Goal: Find specific page/section: Find specific page/section

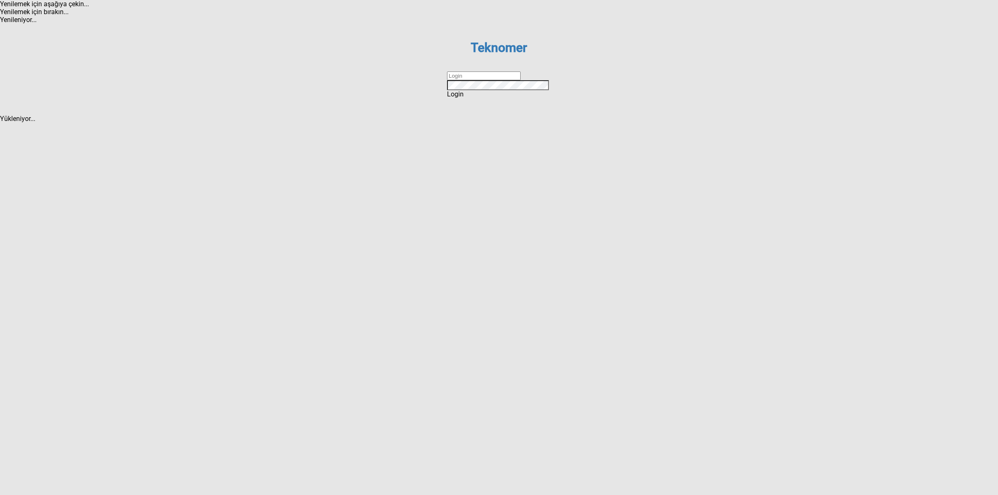
click at [454, 98] on dx-validation-group "Teknomer Sign In to your account Remember me Login Forgot password ? Create an …" at bounding box center [499, 69] width 104 height 58
type input "DİZEM"
click at [463, 98] on span "Login" at bounding box center [455, 94] width 17 height 8
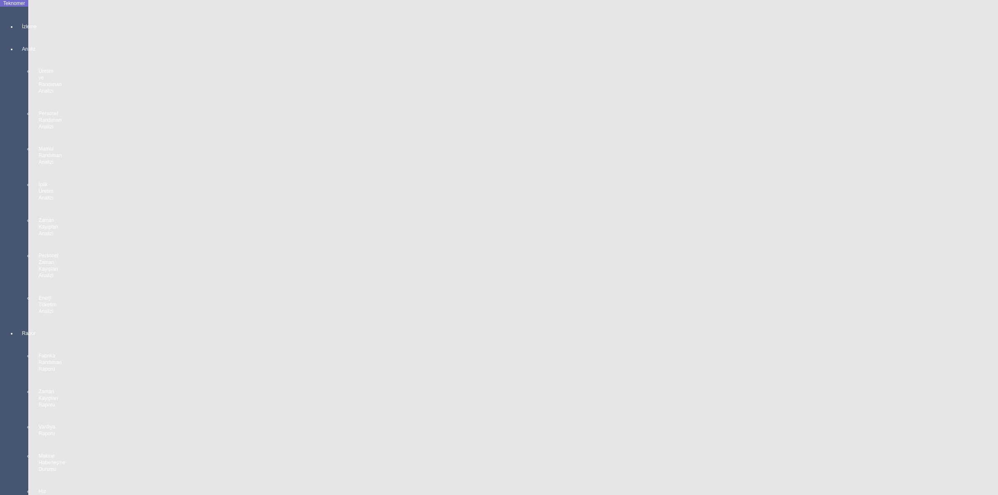
click at [22, 18] on icon at bounding box center [22, 18] width 1 height 0
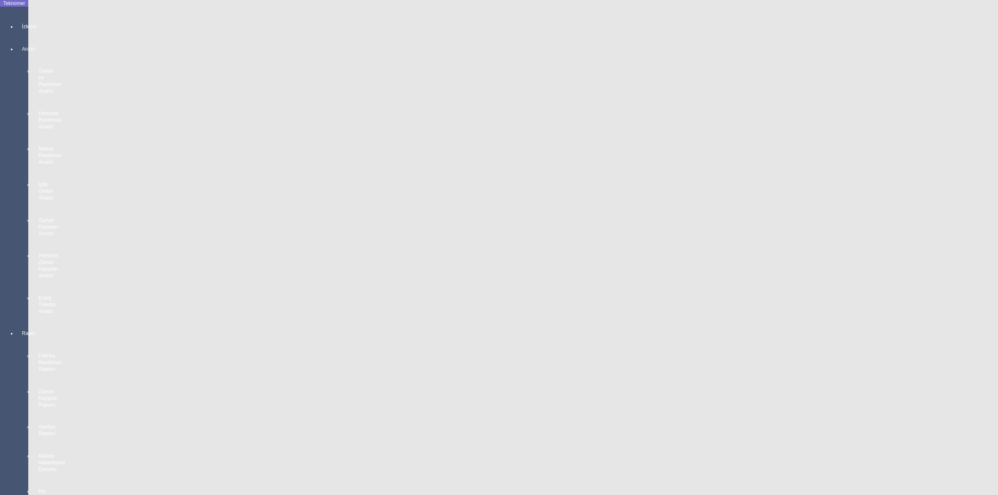
click at [22, 18] on icon at bounding box center [22, 18] width 1 height 0
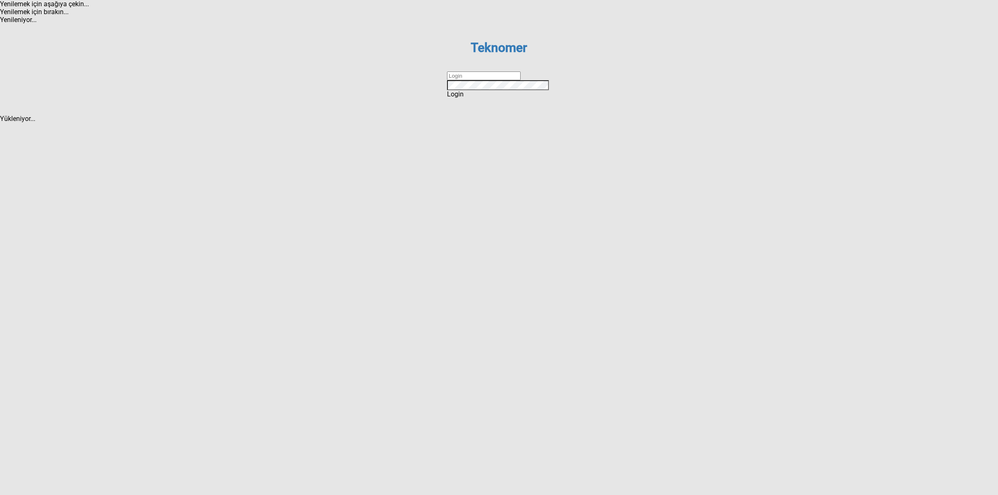
click at [481, 80] on input "text" at bounding box center [484, 75] width 74 height 9
type input "DİZEM"
click at [483, 98] on div "Login" at bounding box center [499, 94] width 104 height 8
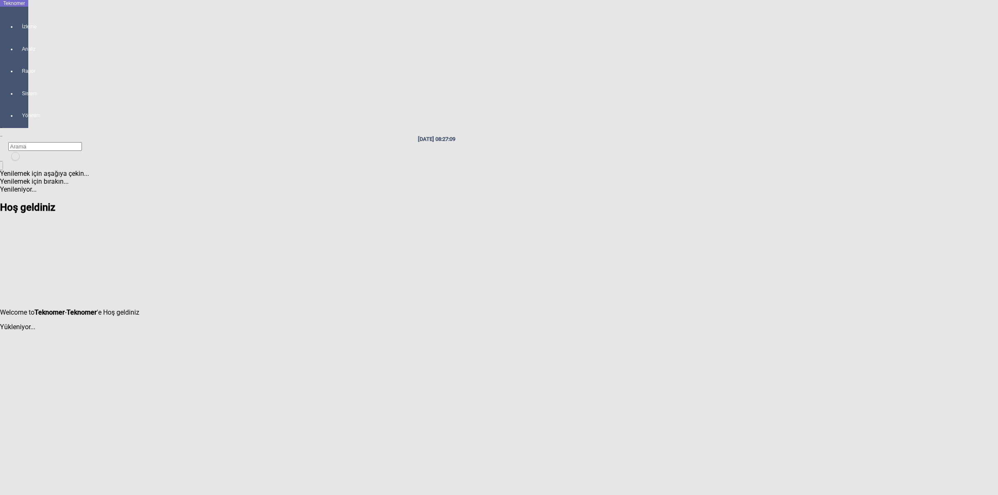
click at [17, 25] on div "İzleme" at bounding box center [23, 23] width 12 height 22
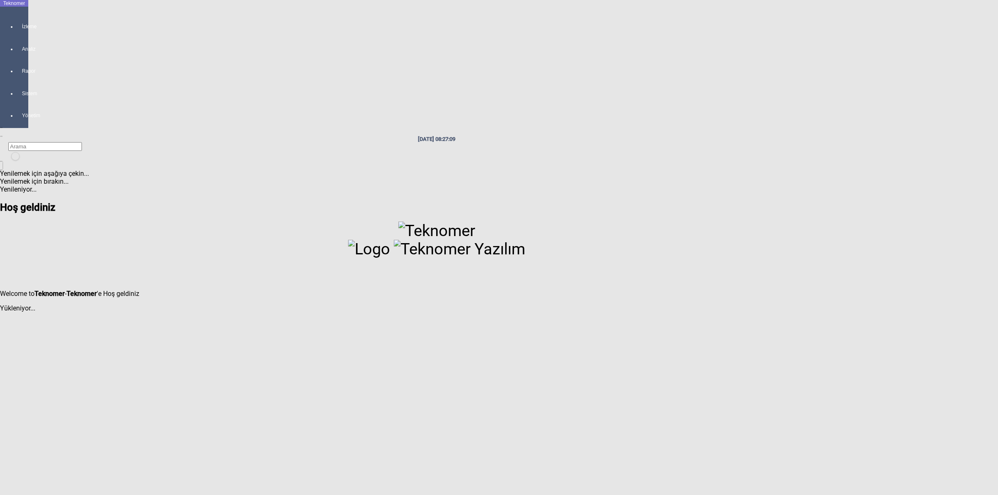
click at [22, 18] on icon at bounding box center [22, 18] width 1 height 0
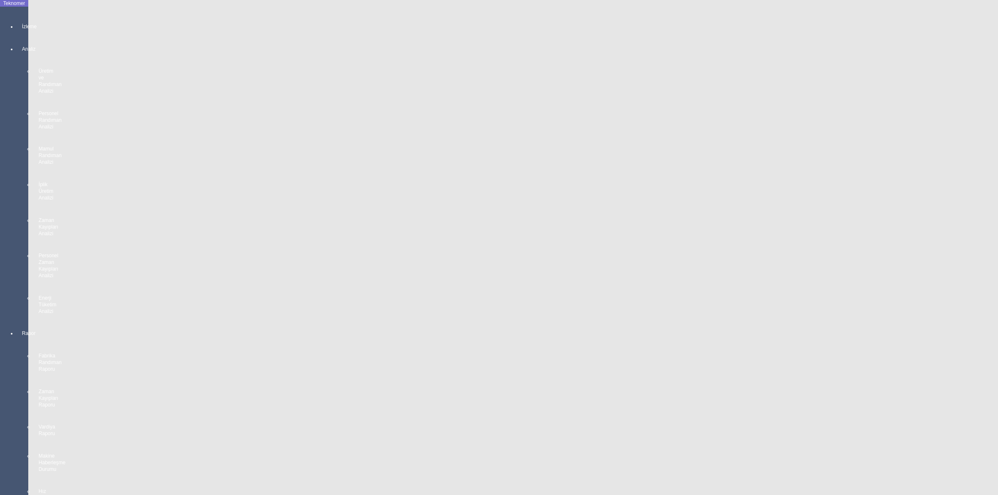
click at [22, 18] on icon at bounding box center [22, 18] width 1 height 0
click at [17, 21] on div "İzleme" at bounding box center [23, 23] width 12 height 22
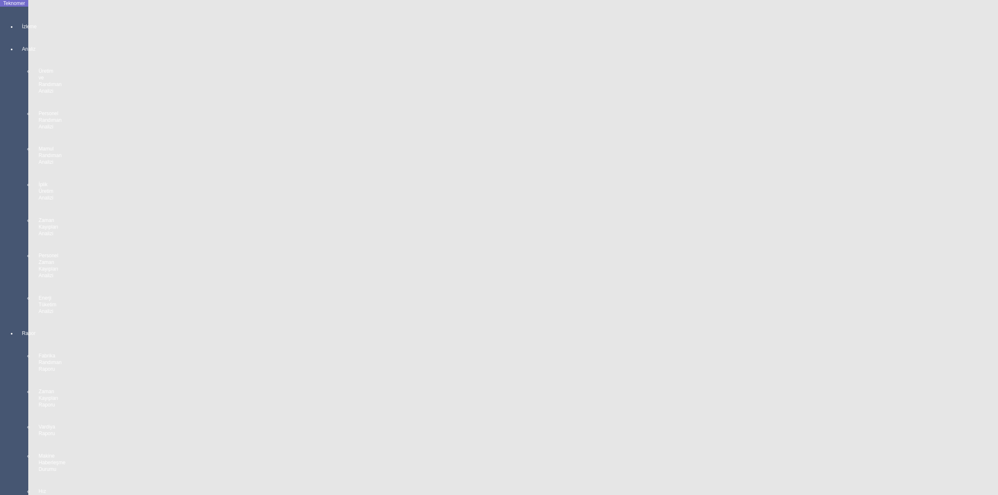
click at [22, 18] on icon at bounding box center [22, 18] width 1 height 0
click at [23, 23] on div "İzleme" at bounding box center [23, 23] width 12 height 22
click at [22, 30] on span "İzleme" at bounding box center [22, 26] width 1 height 7
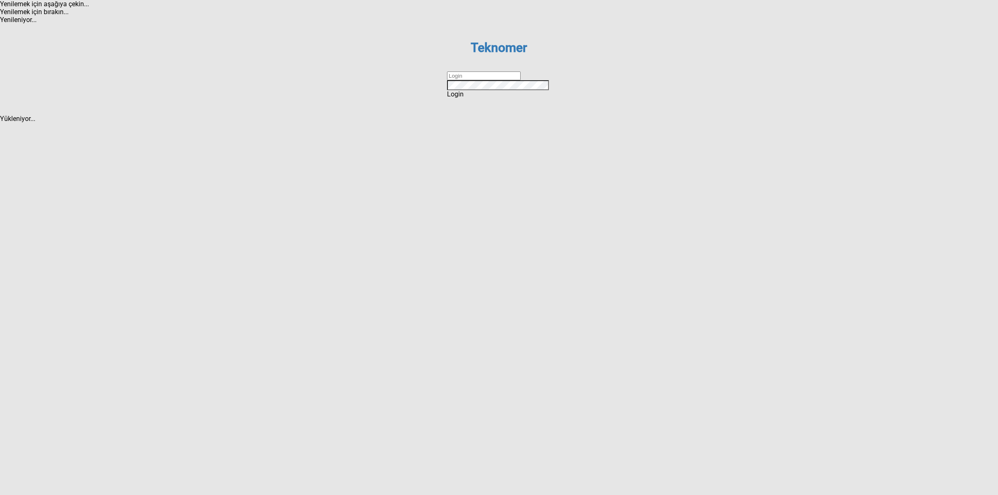
click at [489, 80] on input "text" at bounding box center [484, 75] width 74 height 9
type input "DİZEM"
click at [463, 98] on span "Login" at bounding box center [455, 94] width 17 height 8
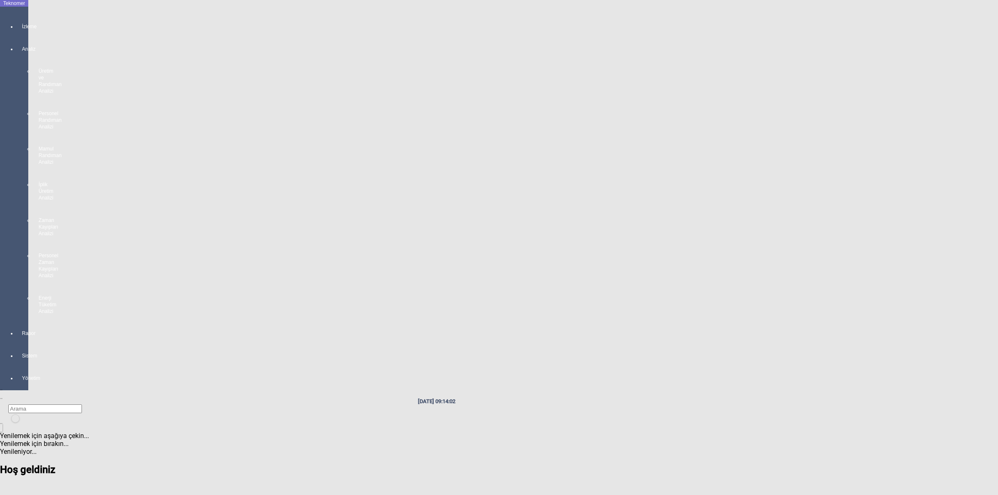
click at [22, 18] on icon at bounding box center [22, 18] width 1 height 0
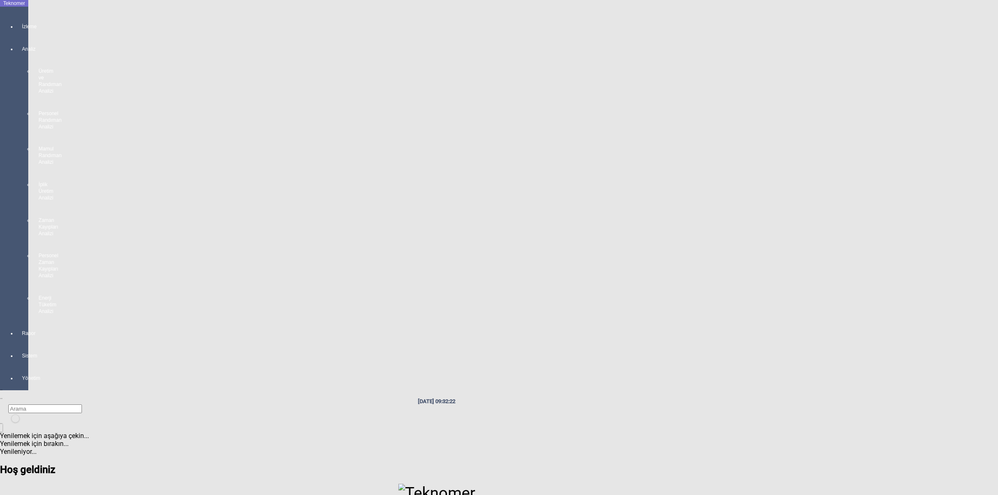
click at [22, 18] on icon at bounding box center [22, 18] width 1 height 0
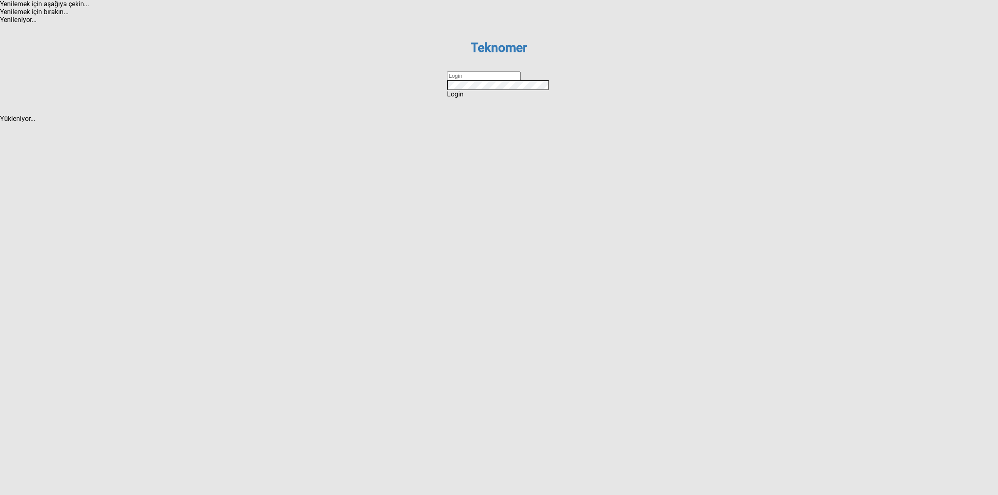
click at [469, 80] on input "text" at bounding box center [484, 75] width 74 height 9
type input "DİZEM"
click at [484, 98] on div "Login" at bounding box center [499, 94] width 104 height 8
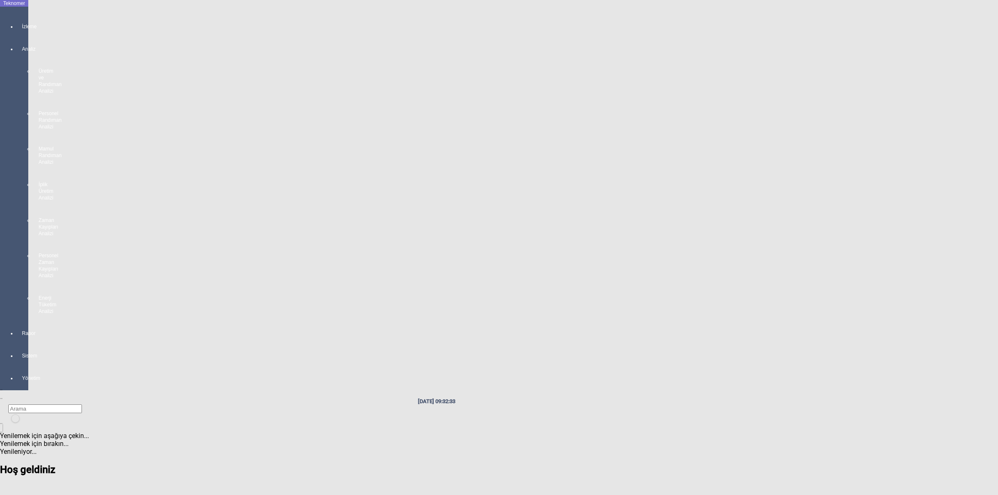
click at [22, 18] on icon at bounding box center [22, 18] width 1 height 0
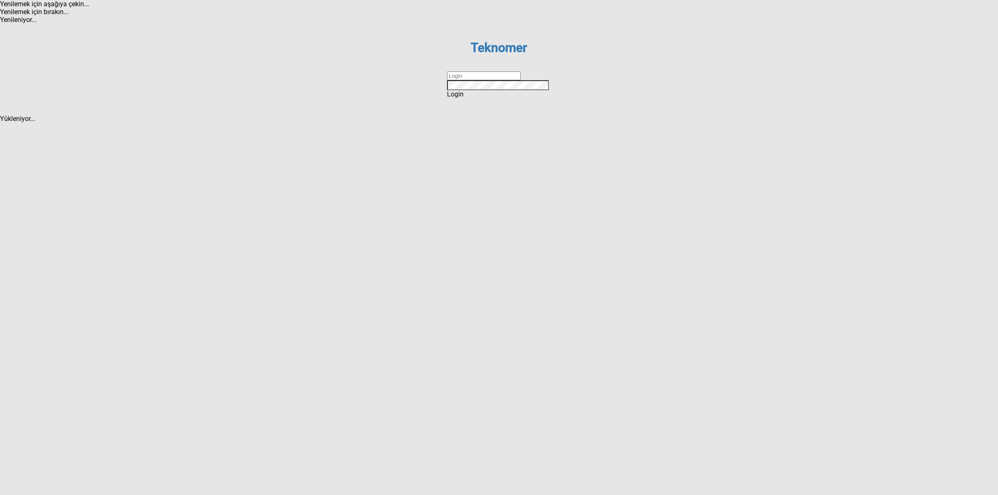
click at [460, 80] on input "text" at bounding box center [484, 75] width 74 height 9
type input "DİZEM"
click at [480, 98] on div "Login" at bounding box center [499, 94] width 104 height 8
click at [475, 80] on input "text" at bounding box center [484, 75] width 74 height 9
type input "DİZEM"
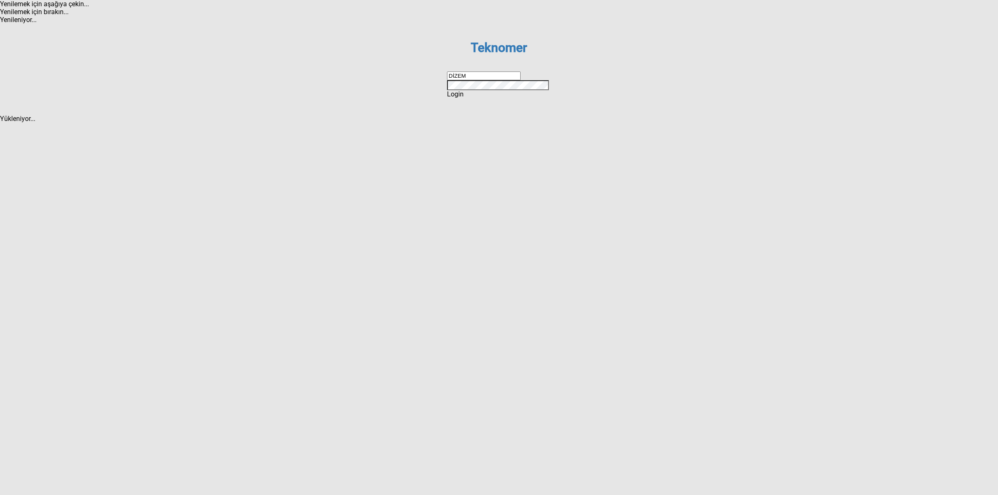
click at [463, 98] on span "Login" at bounding box center [455, 94] width 17 height 8
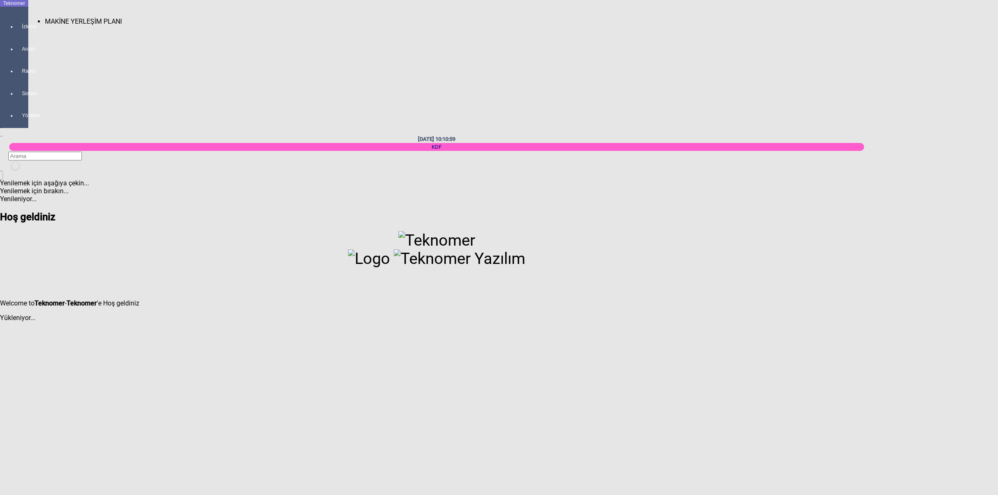
click at [17, 34] on div at bounding box center [23, 34] width 12 height 0
click at [91, 17] on span "MAKİNE YERLEŞİM PLANI" at bounding box center [83, 21] width 77 height 8
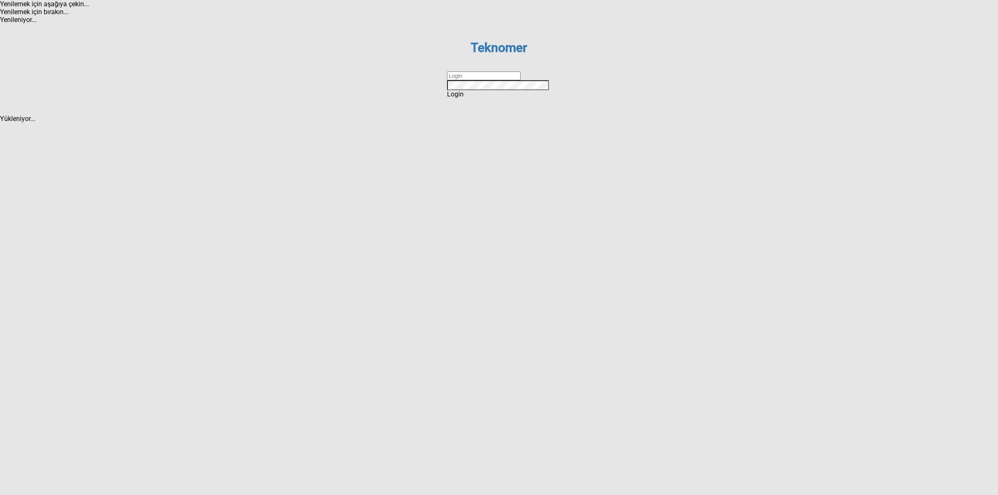
type input "DİZEM"
click at [510, 98] on div "Login" at bounding box center [499, 94] width 104 height 8
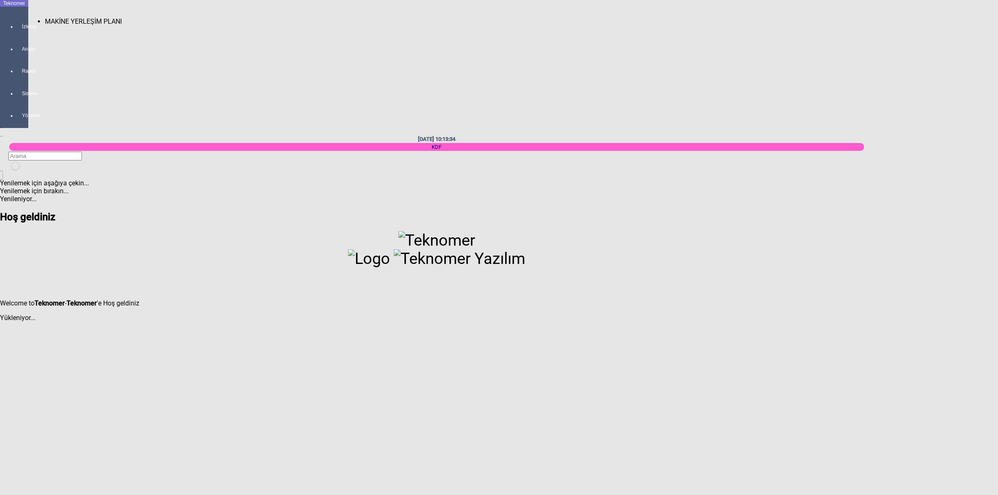
click at [17, 34] on div at bounding box center [23, 34] width 12 height 0
click at [49, 18] on span "MAKİNE YERLEŞİM PLANI" at bounding box center [83, 21] width 77 height 8
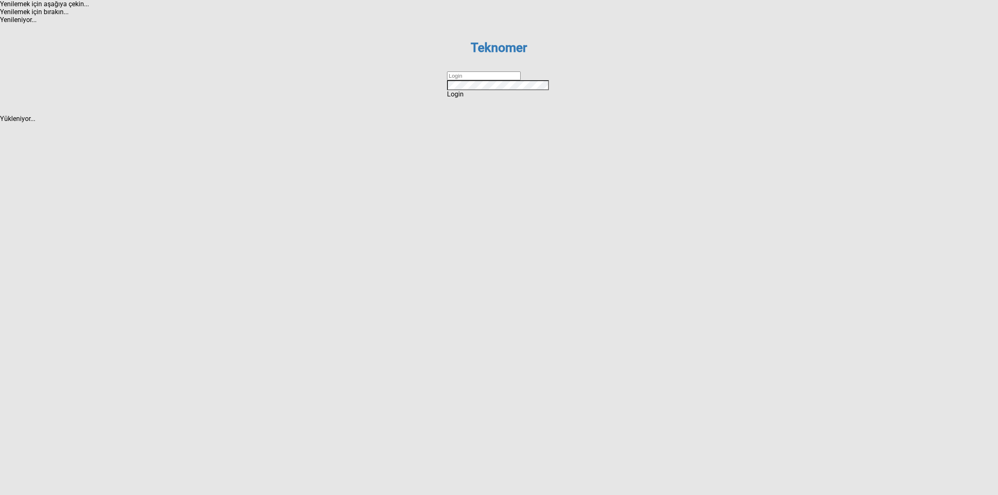
click at [474, 80] on input "text" at bounding box center [484, 75] width 74 height 9
type input "DİZEM"
click at [492, 98] on div "Login" at bounding box center [499, 94] width 104 height 8
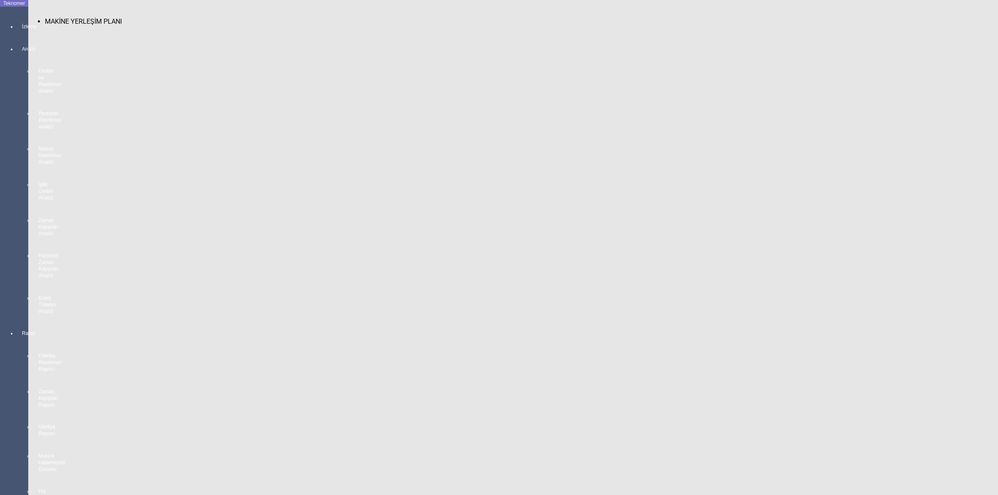
click at [17, 17] on div "İzleme" at bounding box center [23, 23] width 12 height 22
click at [88, 17] on span "MAKİNE YERLEŞİM PLANI" at bounding box center [83, 21] width 77 height 8
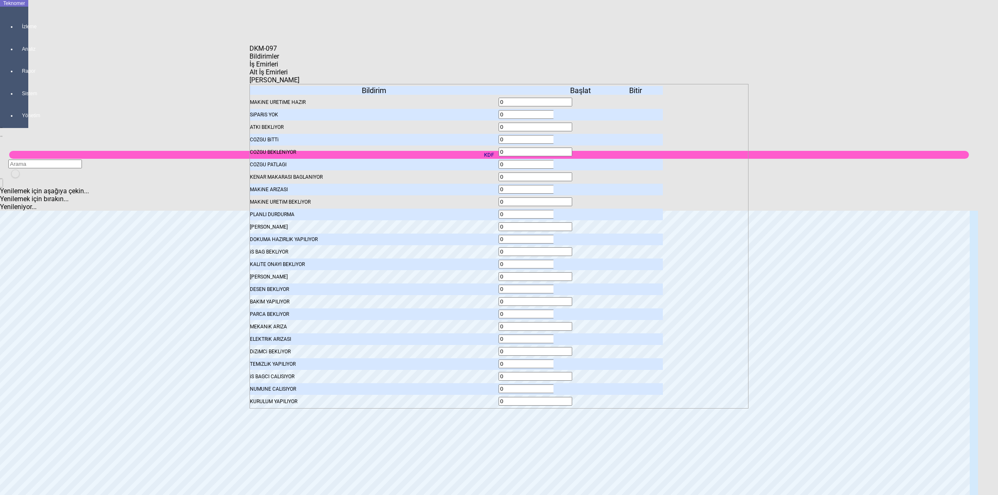
click at [278, 67] on span "İş Emirleri" at bounding box center [263, 64] width 29 height 8
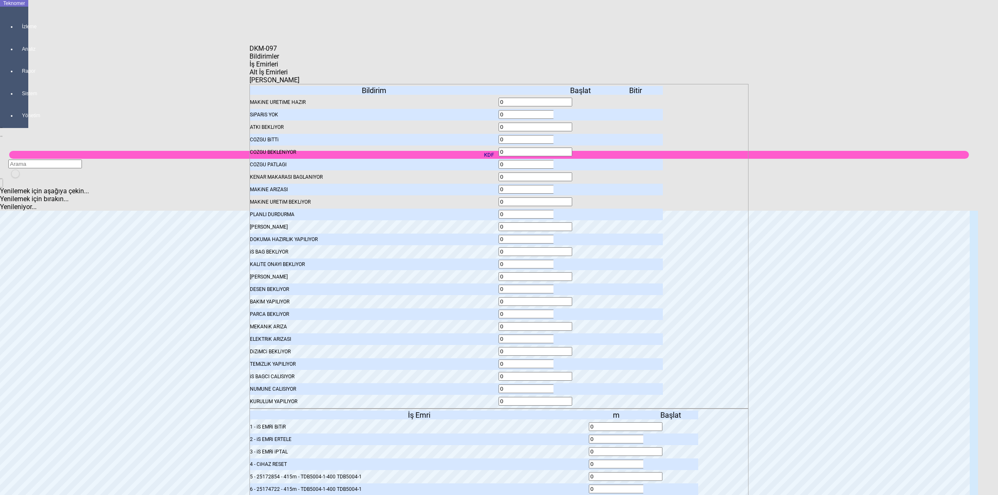
click at [671, 474] on icon at bounding box center [671, 477] width 0 height 6
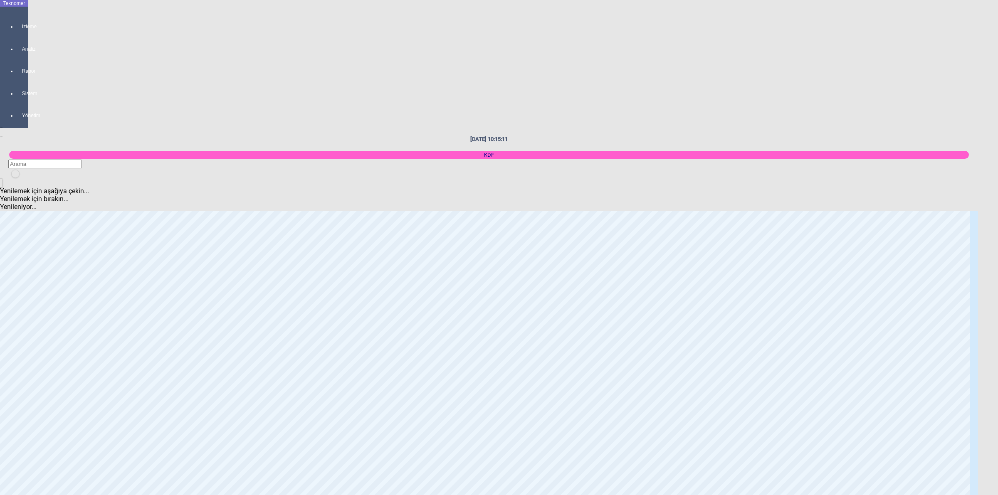
scroll to position [572, 0]
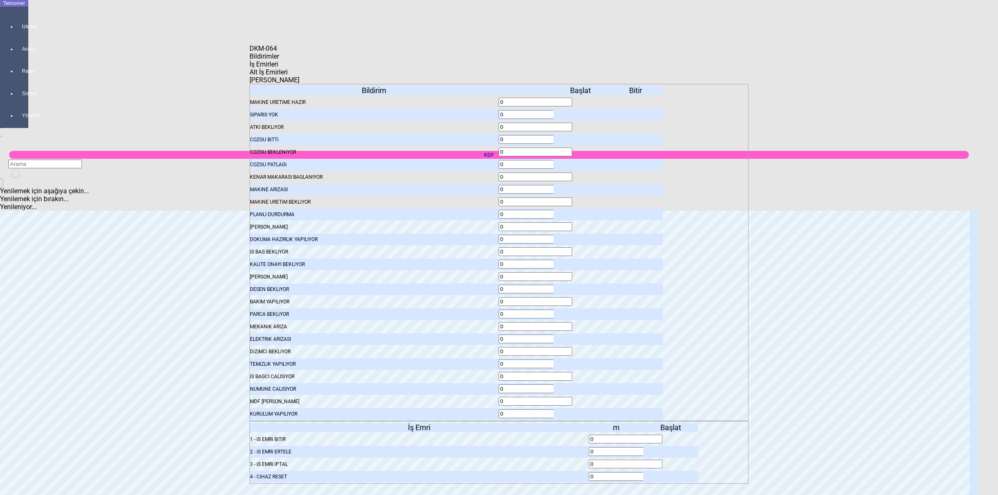
click at [279, 60] on span "Bildirimler" at bounding box center [264, 56] width 30 height 8
click at [581, 261] on icon at bounding box center [581, 264] width 0 height 6
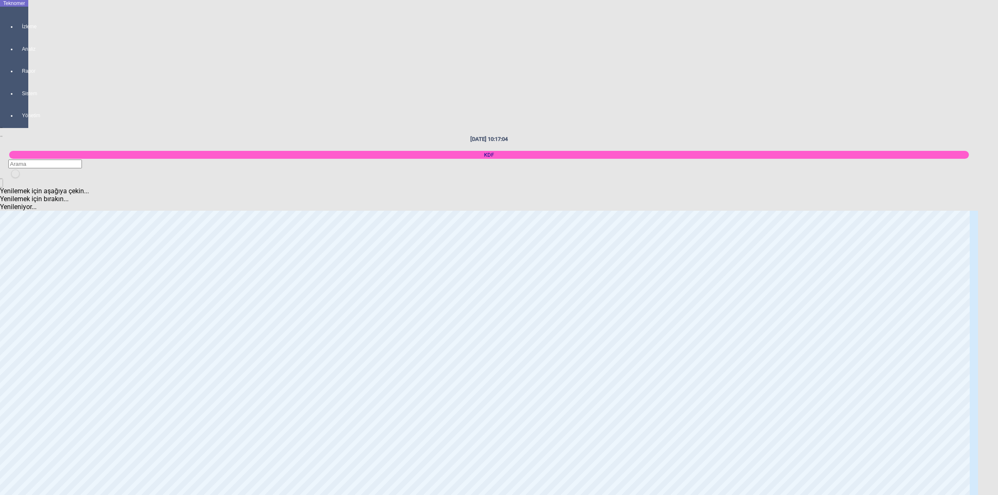
scroll to position [0, 0]
click at [872, 151] on div "KDF" at bounding box center [488, 155] width 959 height 8
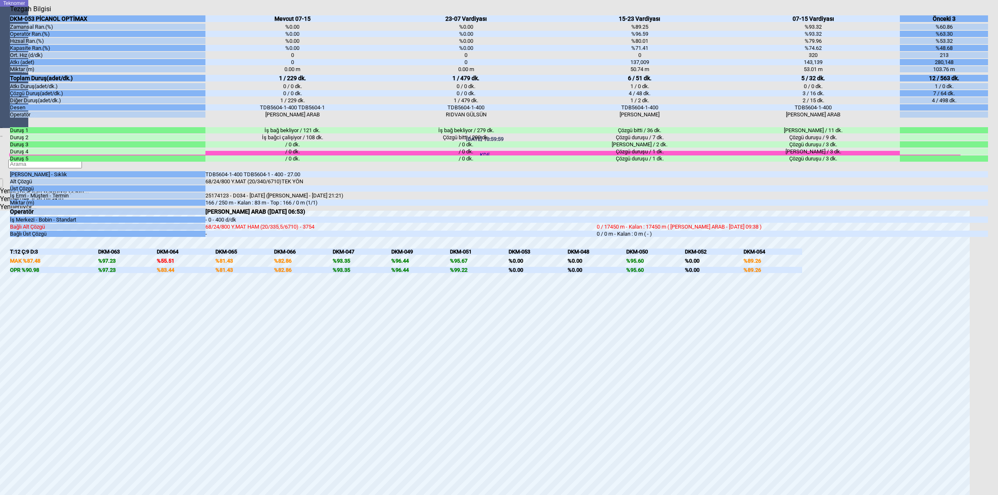
click at [997, 308] on body "Teknomer İzleme Analiz Rapor Sistem Yönetim [DATE] 10:59:59 KDF Yenilemek için …" at bounding box center [499, 247] width 998 height 495
